Goal: Communication & Community: Answer question/provide support

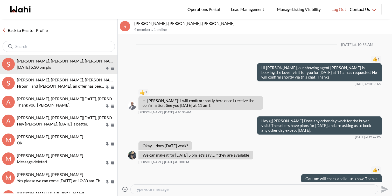
scroll to position [64, 0]
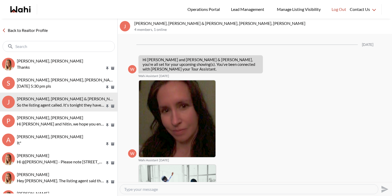
scroll to position [442, 0]
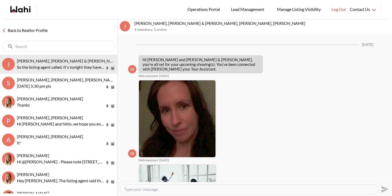
scroll to position [421, 0]
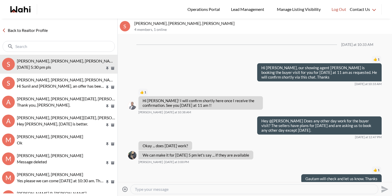
scroll to position [44, 0]
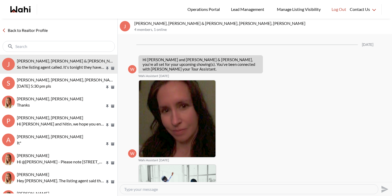
scroll to position [421, 0]
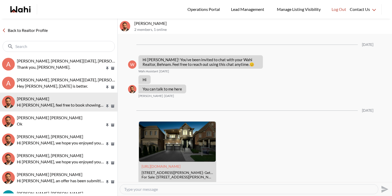
scroll to position [237, 0]
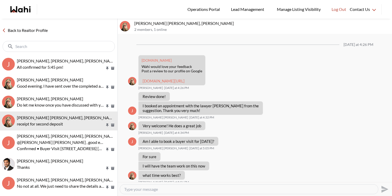
scroll to position [382, 0]
